Goal: Task Accomplishment & Management: Use online tool/utility

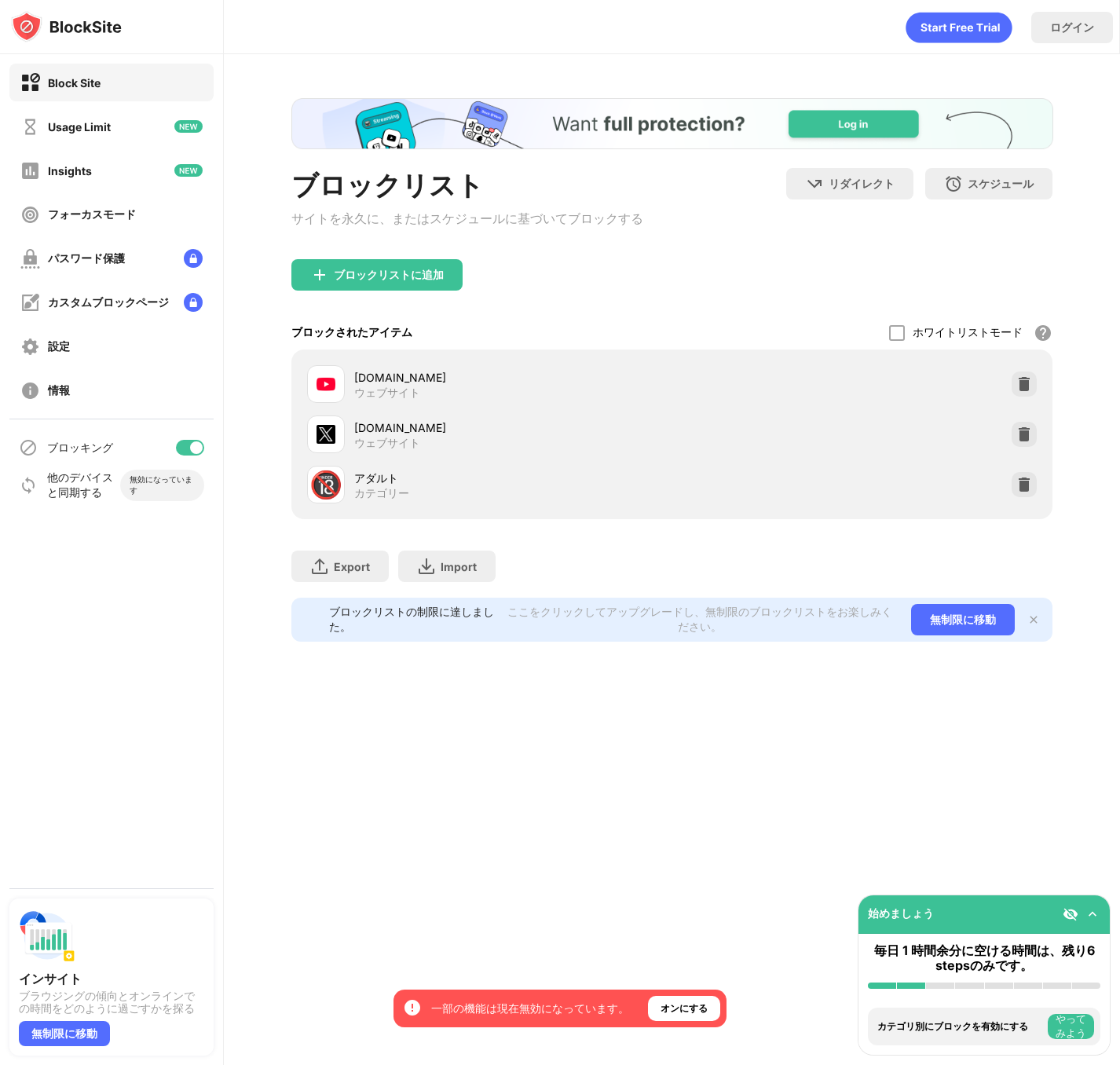
click at [183, 447] on div at bounding box center [190, 447] width 28 height 16
click at [190, 443] on div at bounding box center [190, 447] width 28 height 16
click at [192, 446] on div at bounding box center [196, 447] width 12 height 12
